Goal: Navigation & Orientation: Find specific page/section

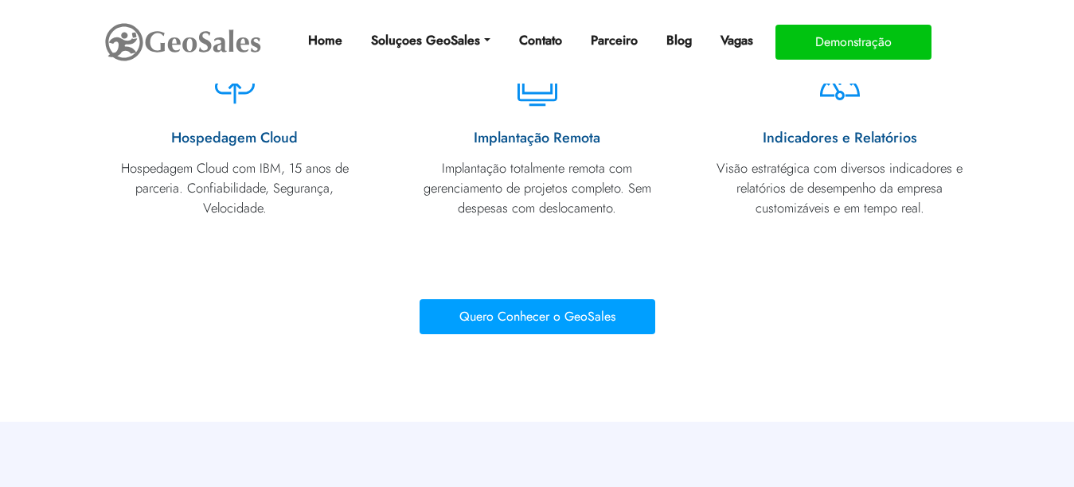
scroll to position [4462, 0]
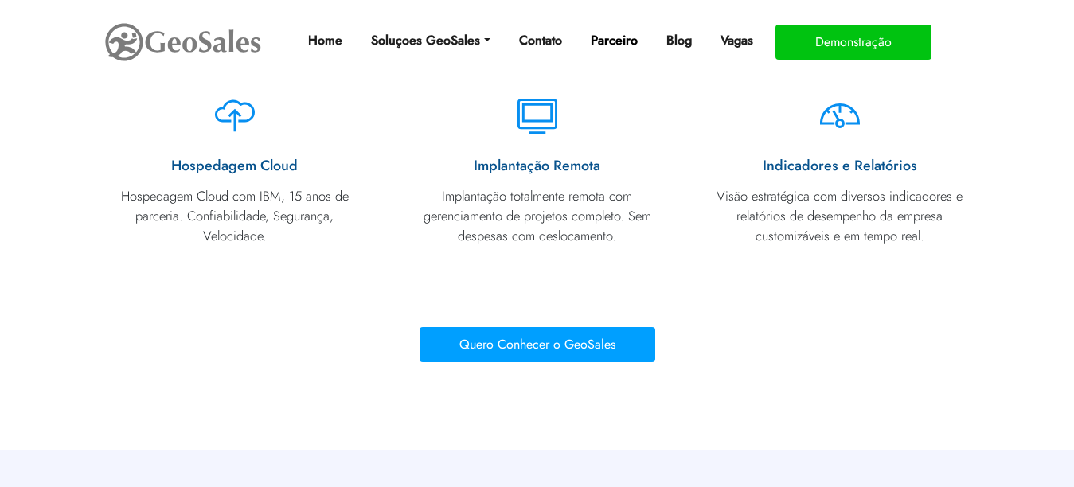
click at [621, 41] on link "Parceiro" at bounding box center [614, 41] width 60 height 32
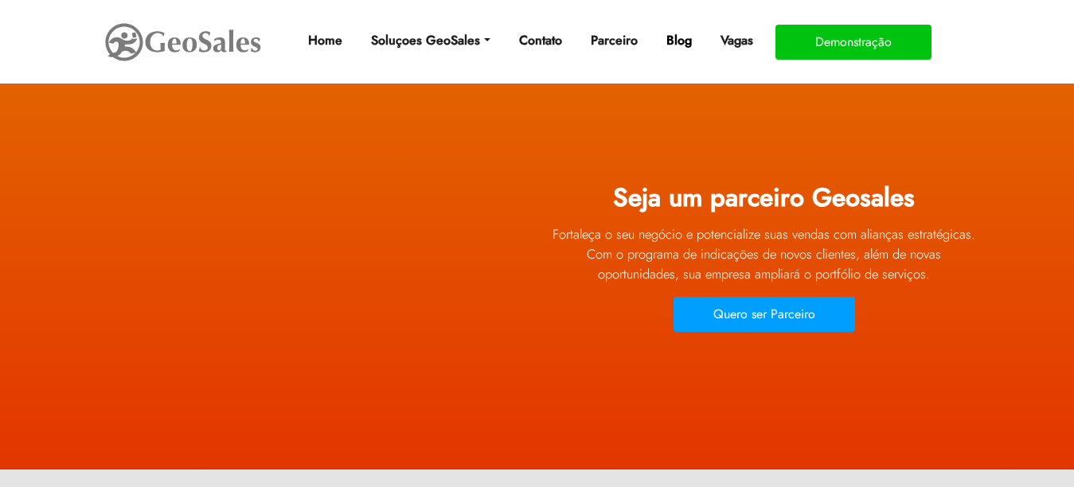
click at [675, 37] on link "Blog" at bounding box center [679, 41] width 38 height 32
